Goal: Task Accomplishment & Management: Manage account settings

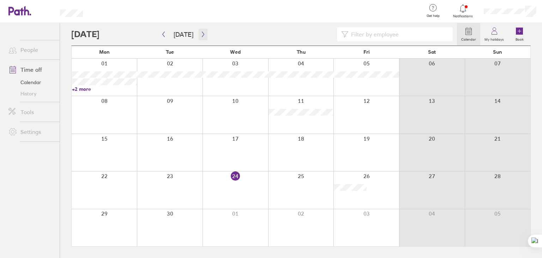
click at [202, 36] on icon "button" at bounding box center [203, 34] width 2 height 5
